Goal: Task Accomplishment & Management: Manage account settings

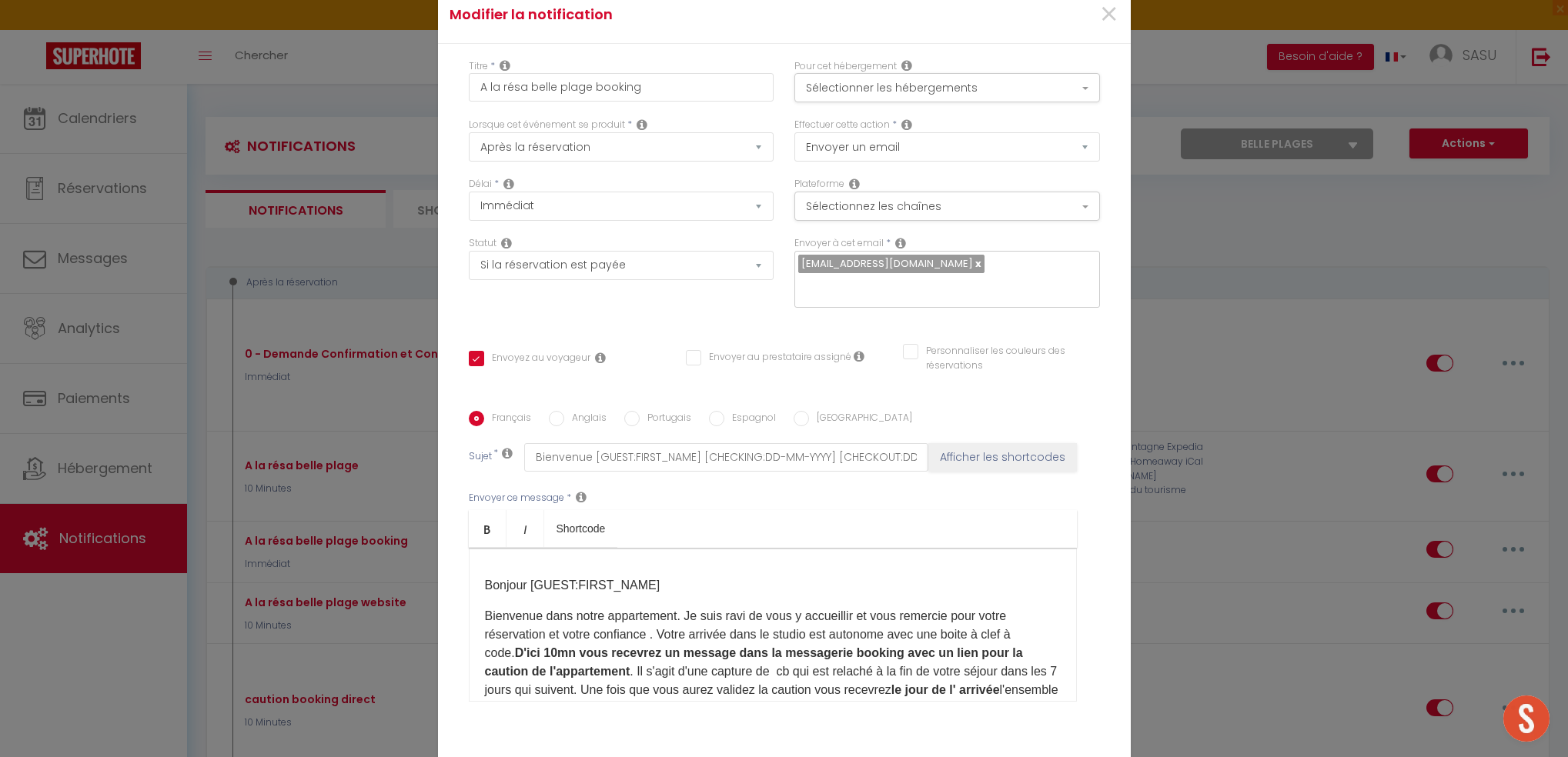
select select "36335"
select select "if_booking_is_paid"
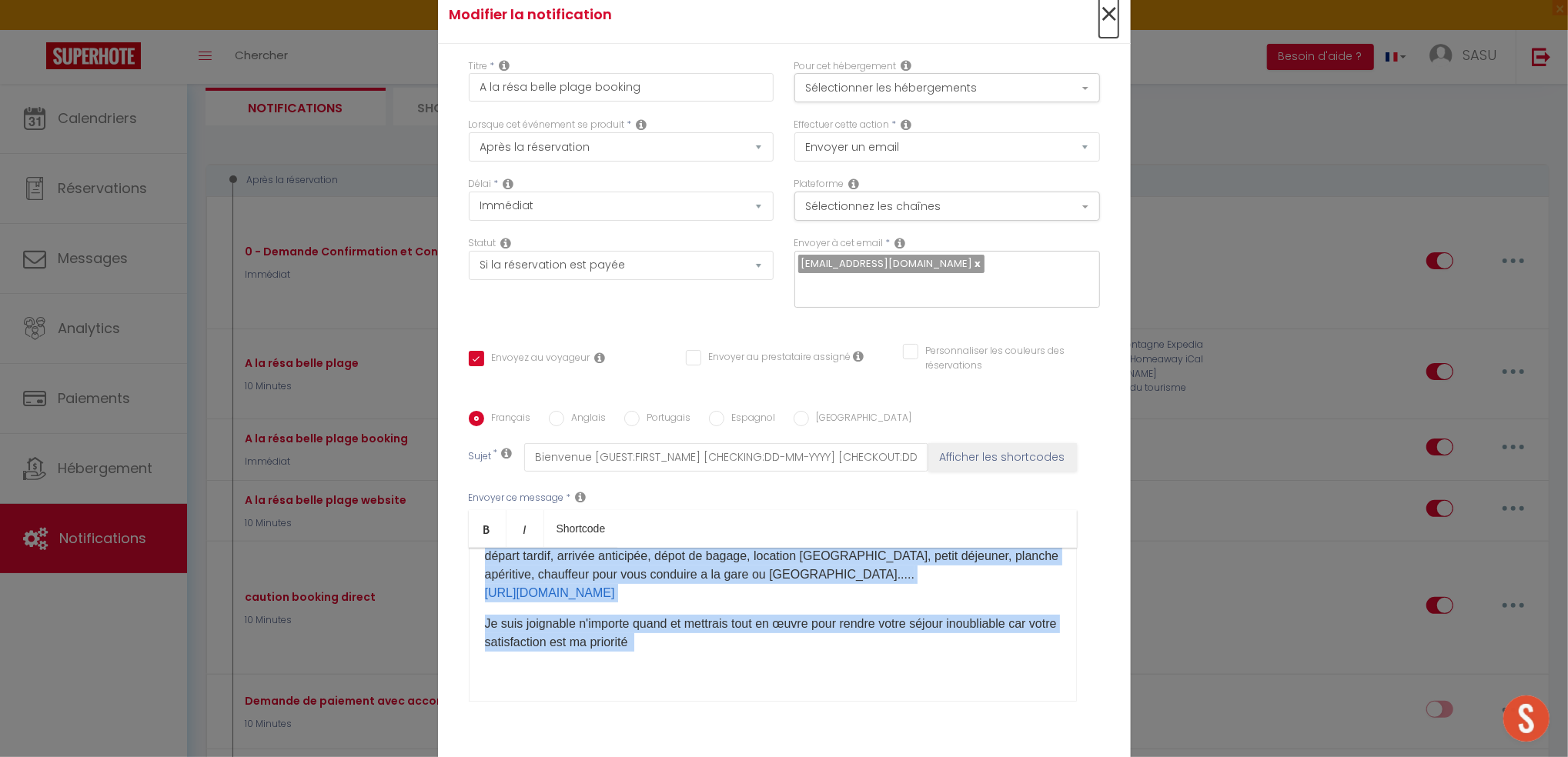
click at [1106, 21] on span "×" at bounding box center [1109, 14] width 19 height 47
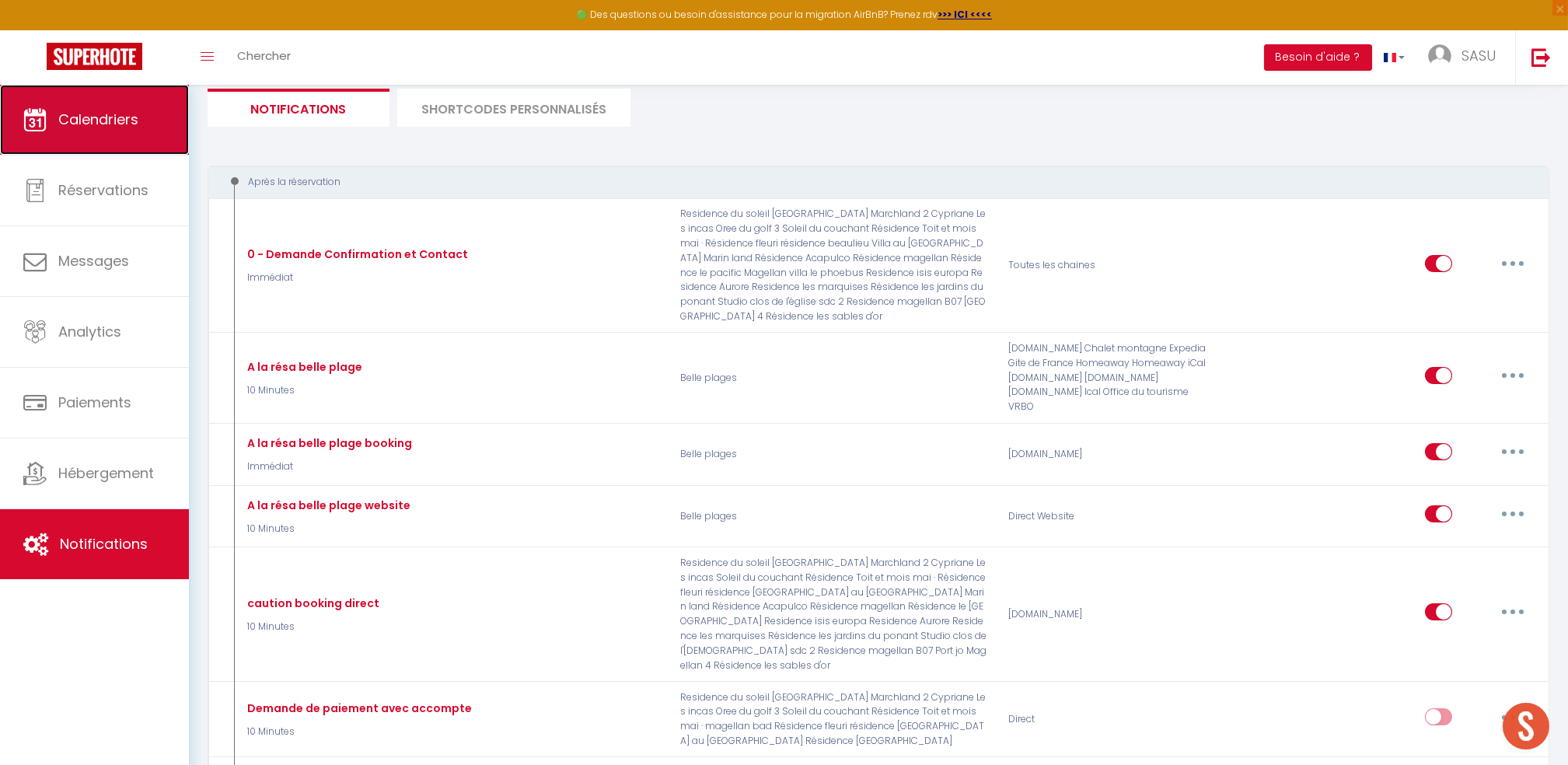
click at [101, 135] on link "Calendriers" at bounding box center [94, 119] width 189 height 70
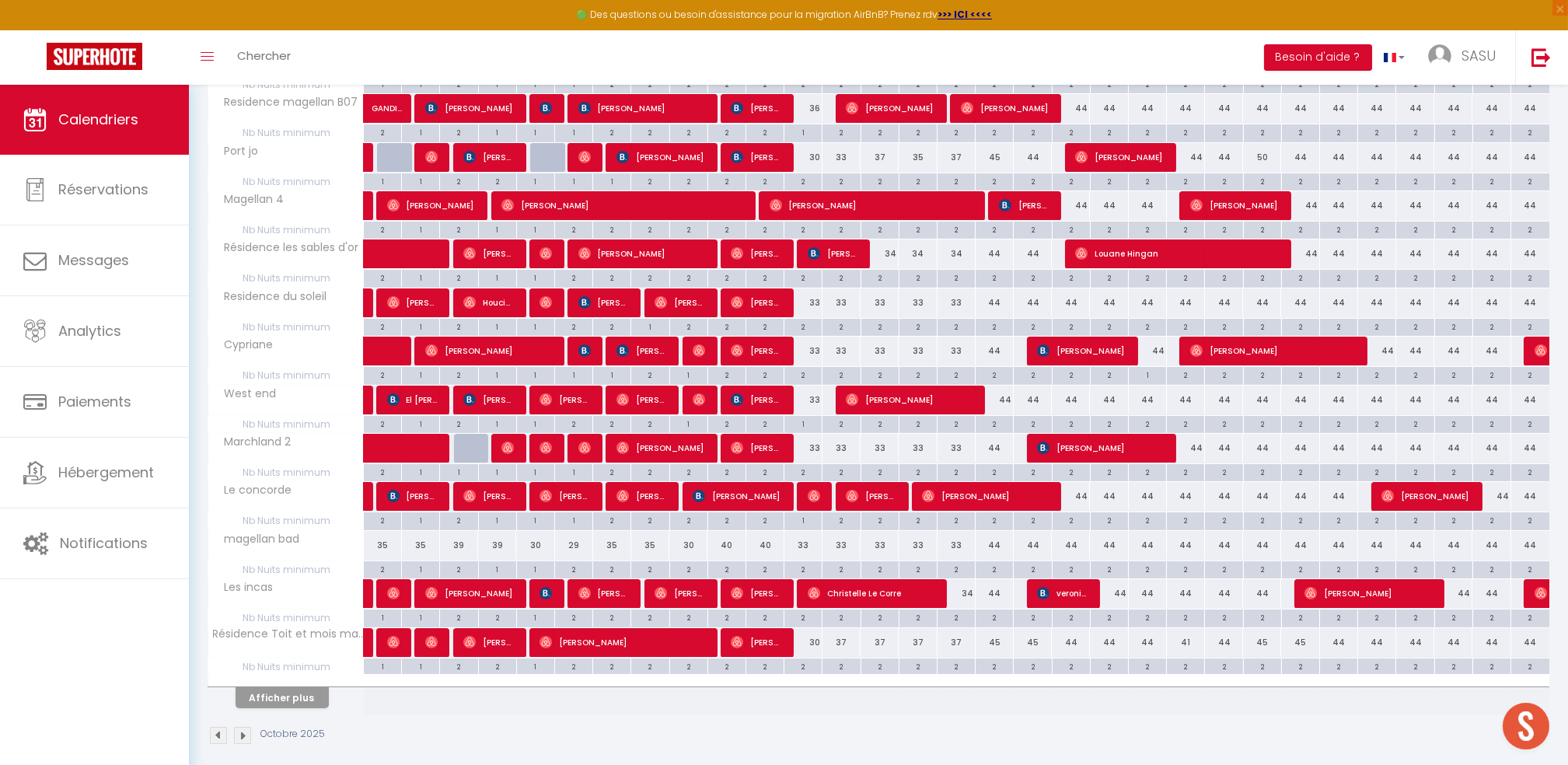
scroll to position [664, 0]
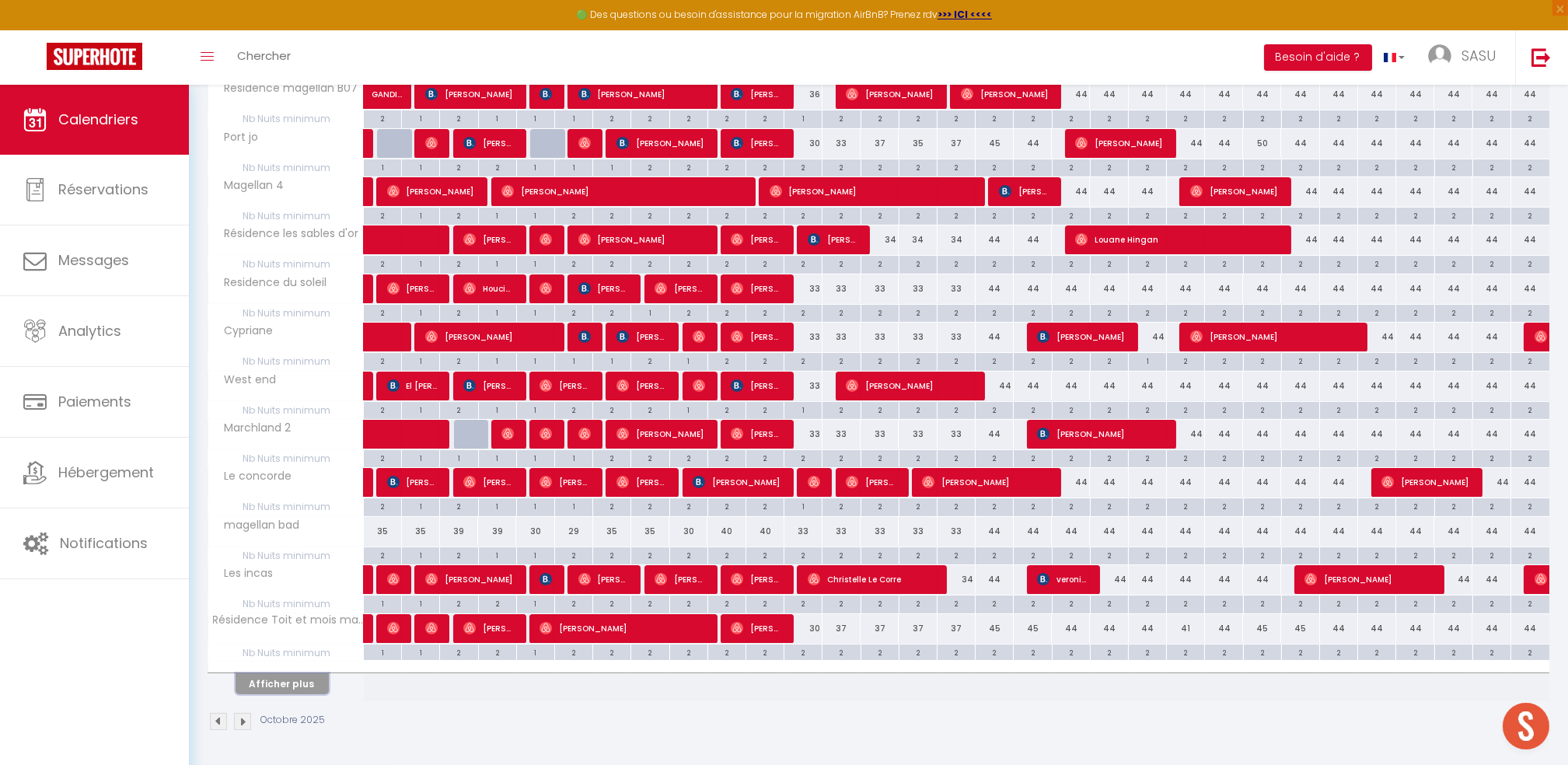
click at [311, 685] on button "Afficher plus" at bounding box center [281, 684] width 93 height 21
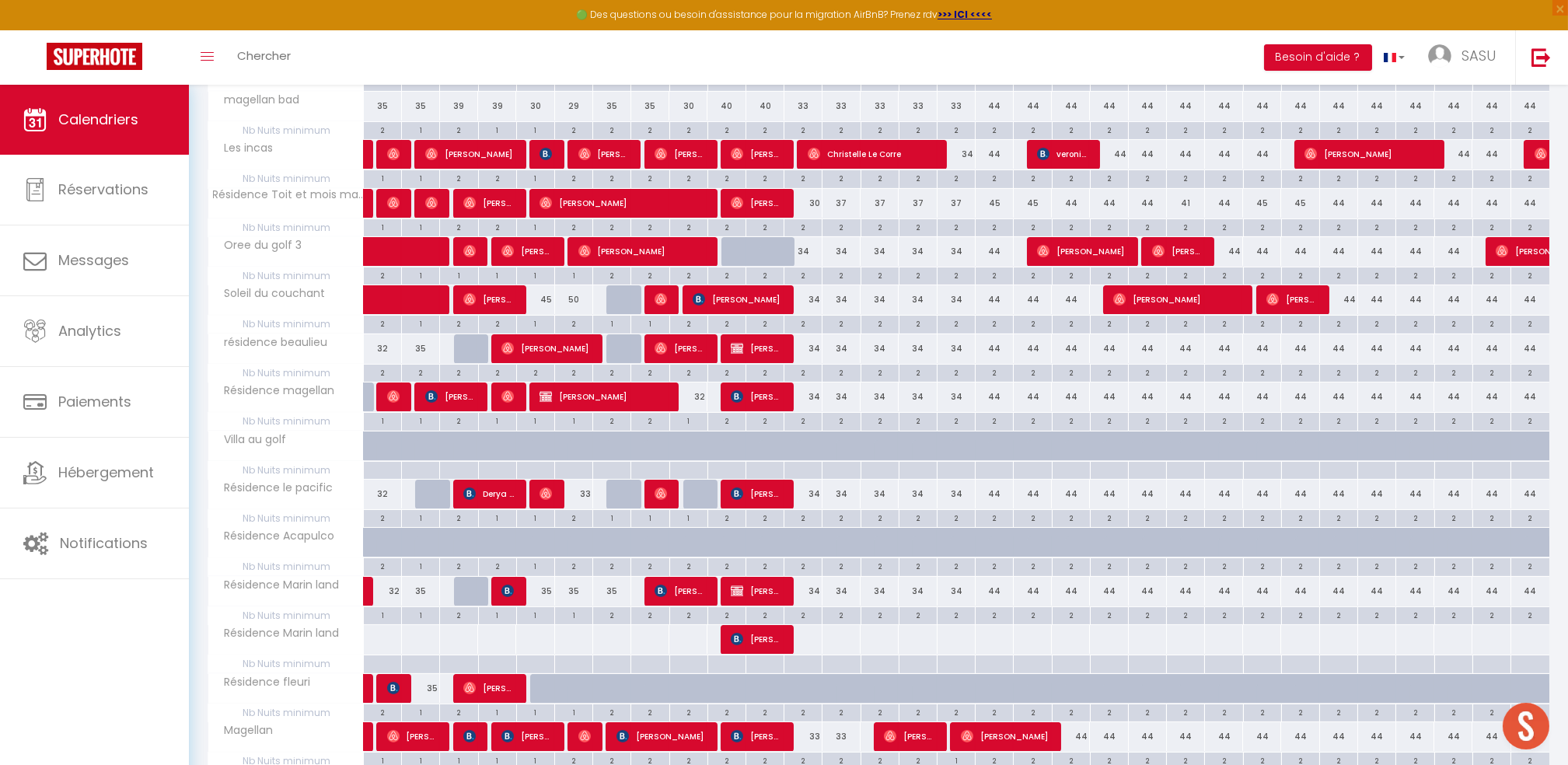
scroll to position [1160, 0]
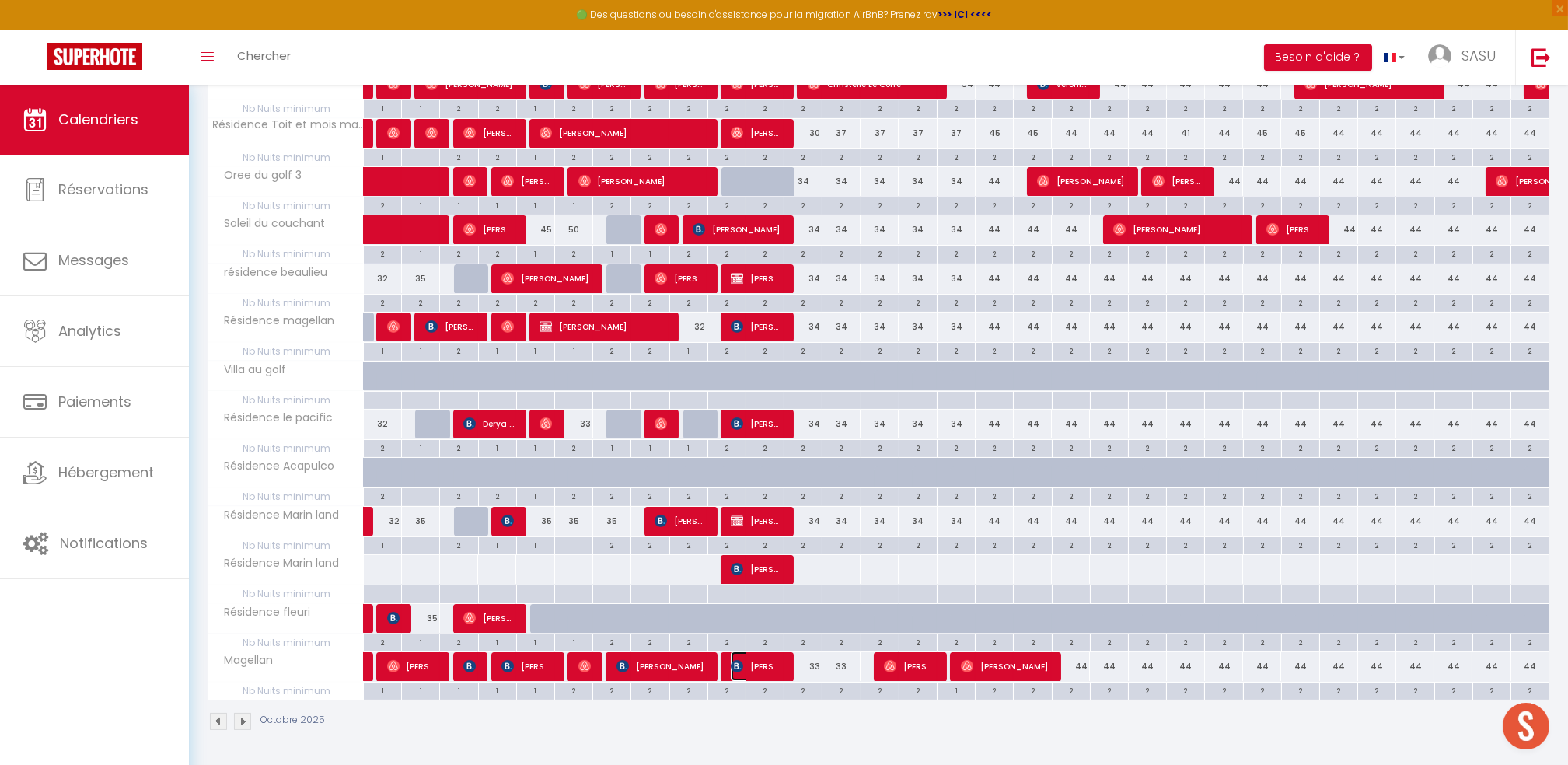
click at [741, 675] on span "[PERSON_NAME]" at bounding box center [756, 666] width 50 height 29
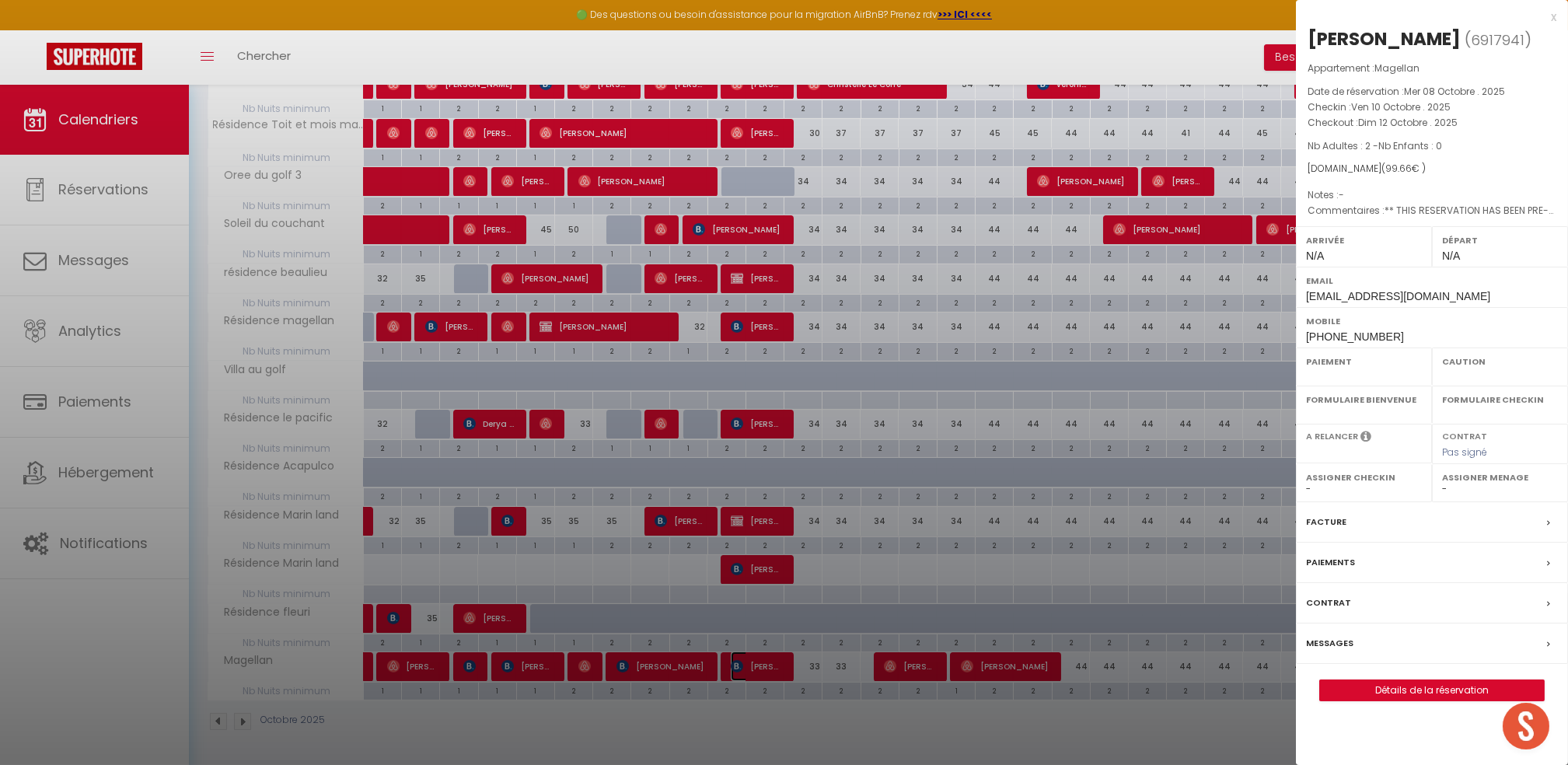
select select "OK"
select select "KO"
select select "0"
select select "1"
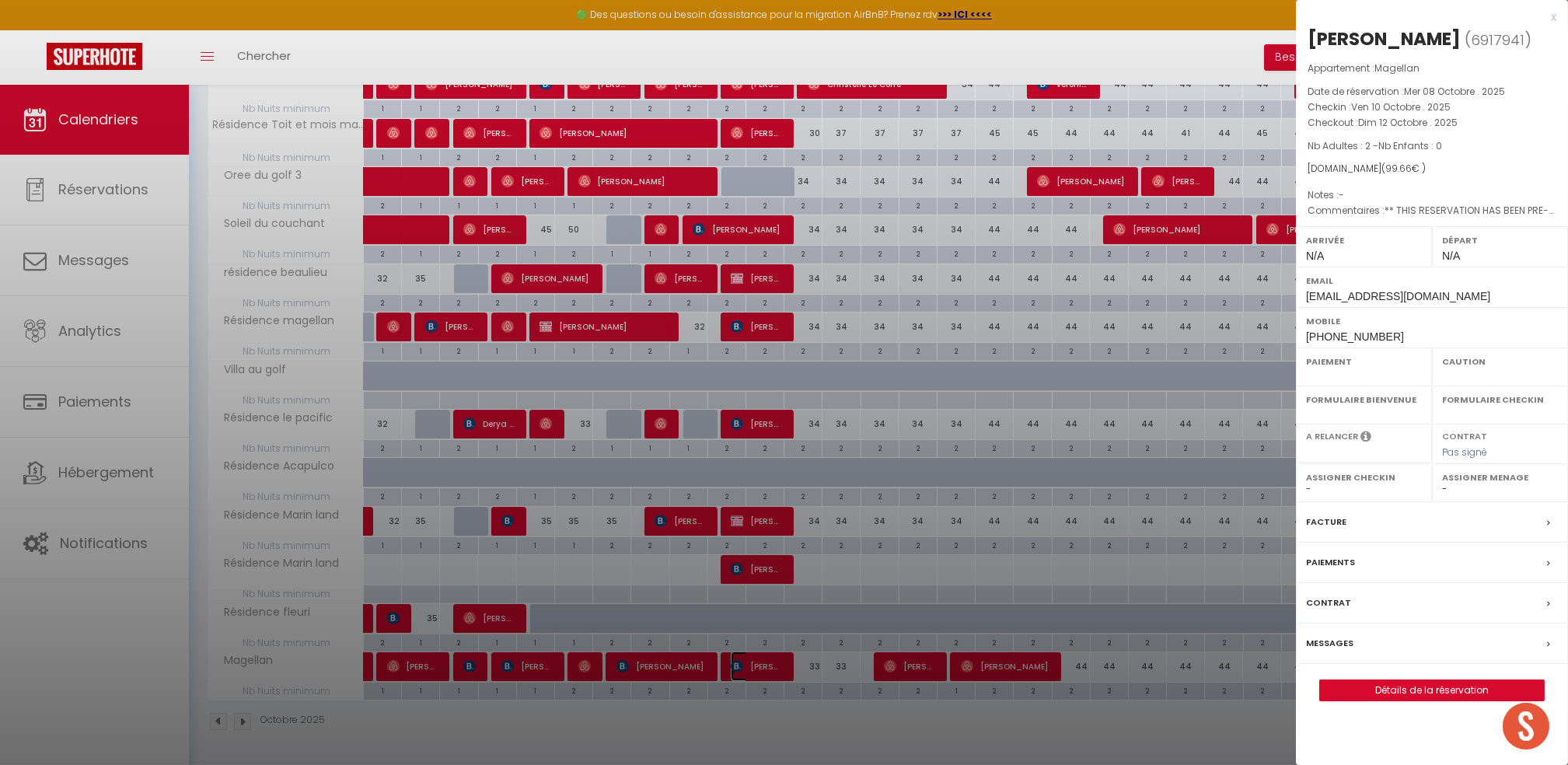
select select
click at [730, 722] on div at bounding box center [784, 382] width 1568 height 765
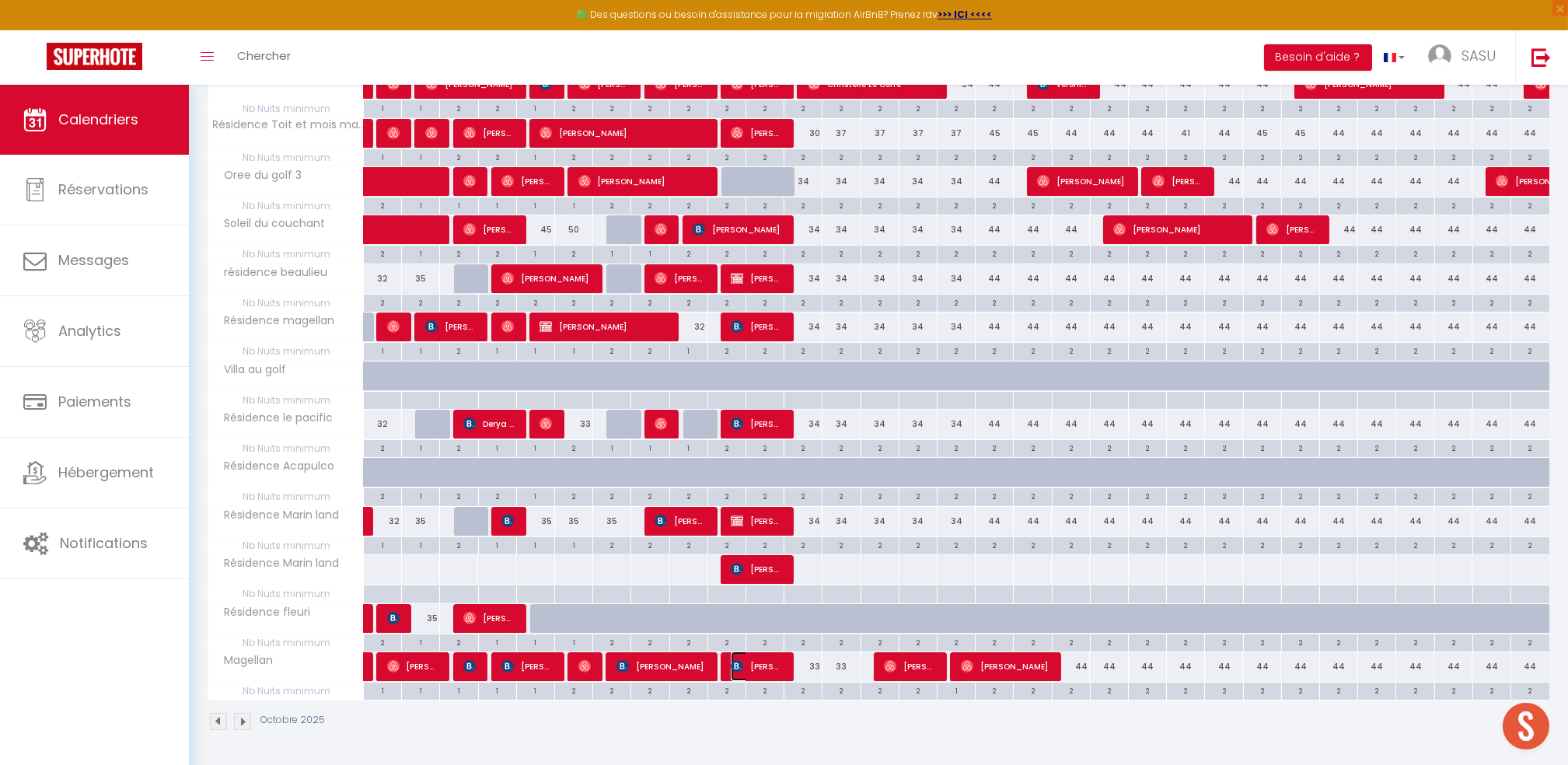
click at [732, 667] on img at bounding box center [737, 666] width 12 height 12
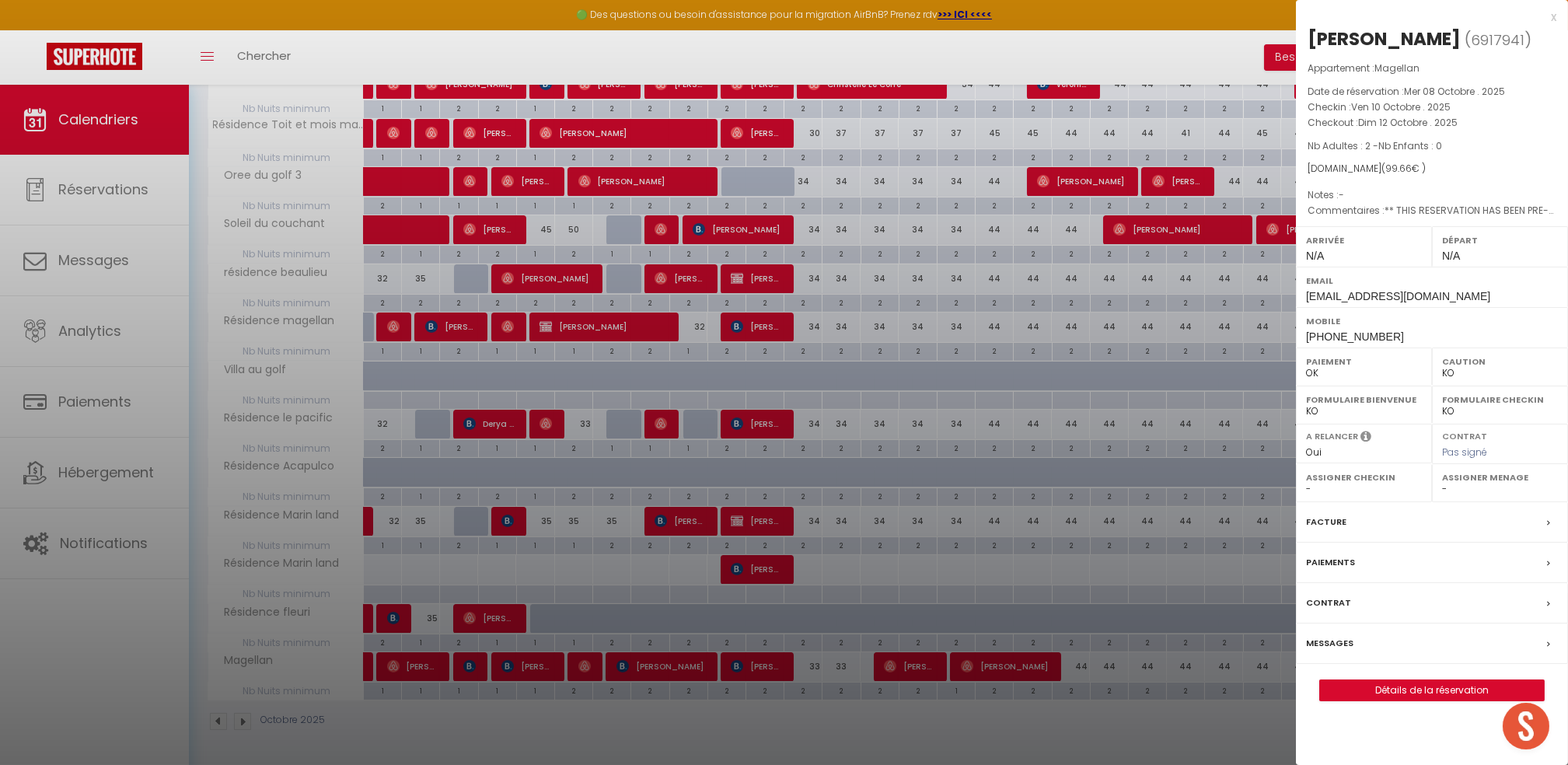
click at [1555, 13] on div "x" at bounding box center [1426, 17] width 260 height 19
